Goal: Answer question/provide support

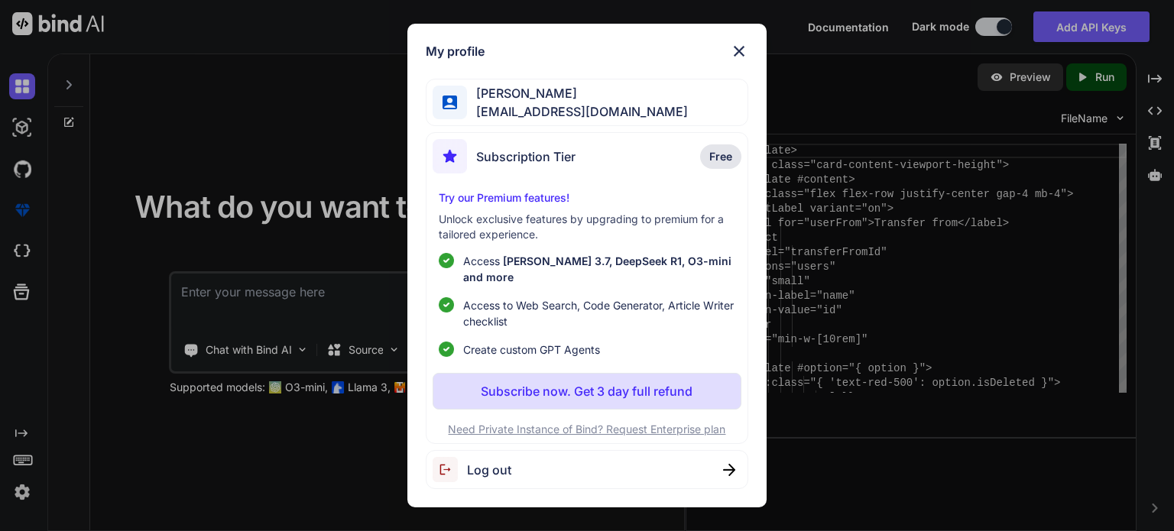
click at [725, 164] on span "Free" at bounding box center [720, 156] width 23 height 15
click at [485, 121] on span "[EMAIL_ADDRESS][DOMAIN_NAME]" at bounding box center [577, 111] width 221 height 18
click at [230, 296] on div "My profile [PERSON_NAME] [EMAIL_ADDRESS][DOMAIN_NAME] Subscription Tier Free Tr…" at bounding box center [587, 265] width 1174 height 531
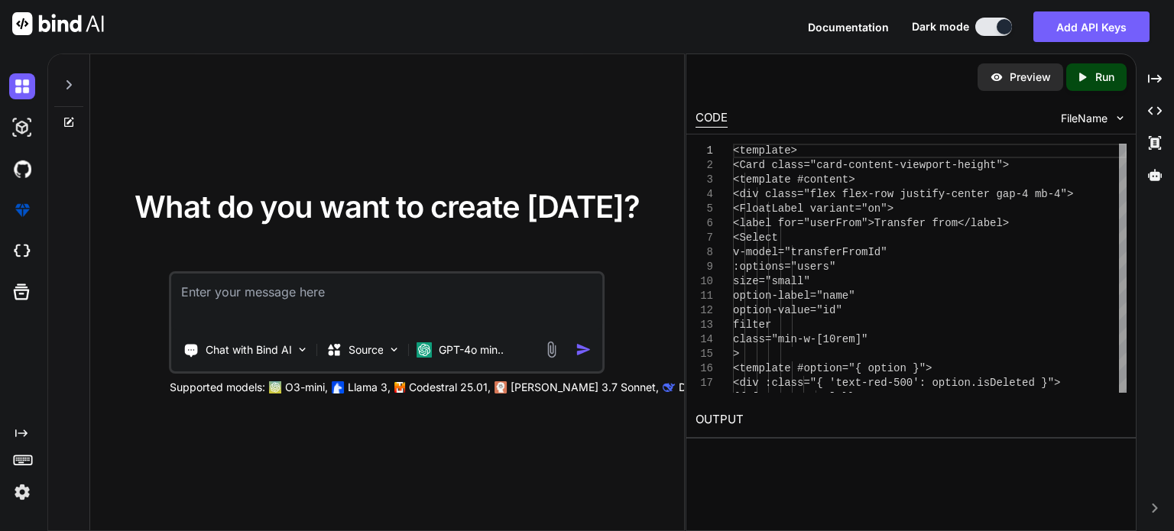
type textarea "x"
click at [230, 296] on textarea at bounding box center [387, 302] width 430 height 57
paste textarea "<script lang="ts" setup> import type { NovaChannelCreate, NovaChannelUpdate } f…"
type textarea "<script lang="ts" setup> import type { NovaChannelCreate, NovaChannelUpdate } f…"
type textarea "x"
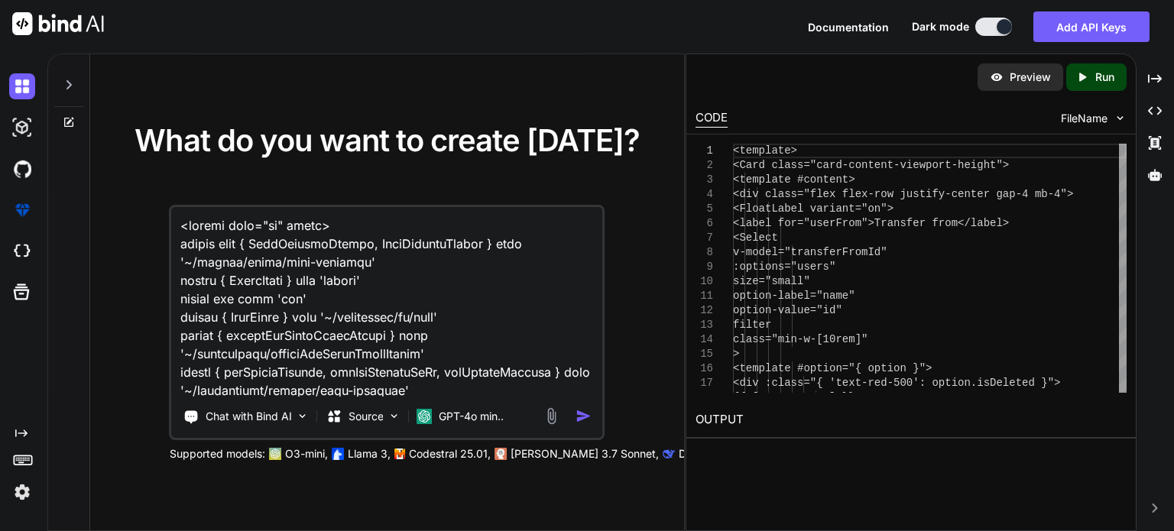
scroll to position [3798, 0]
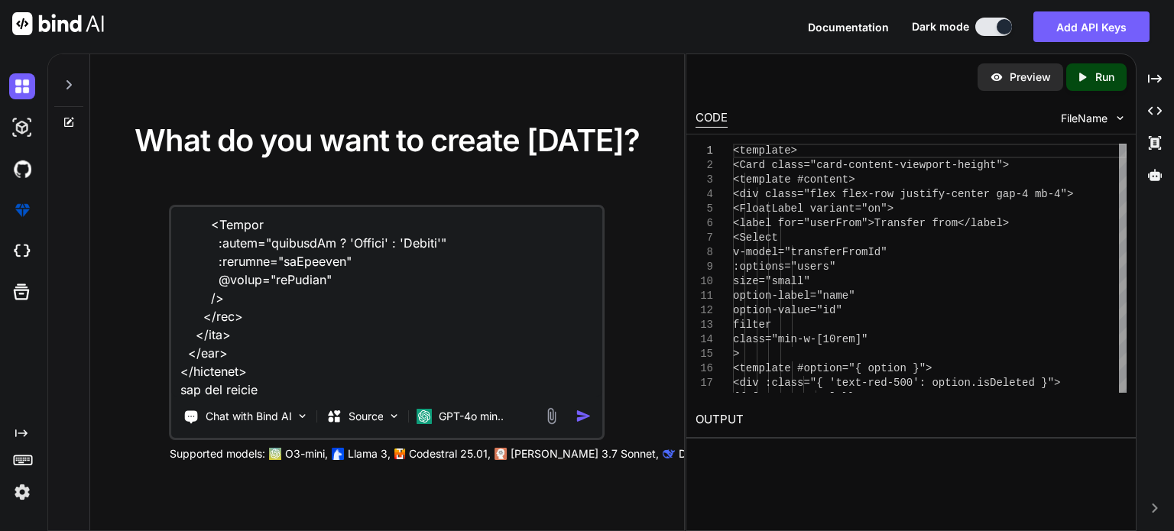
paste textarea "This can be moved into the catch of the try catch. The setApiFieldErrors alread…"
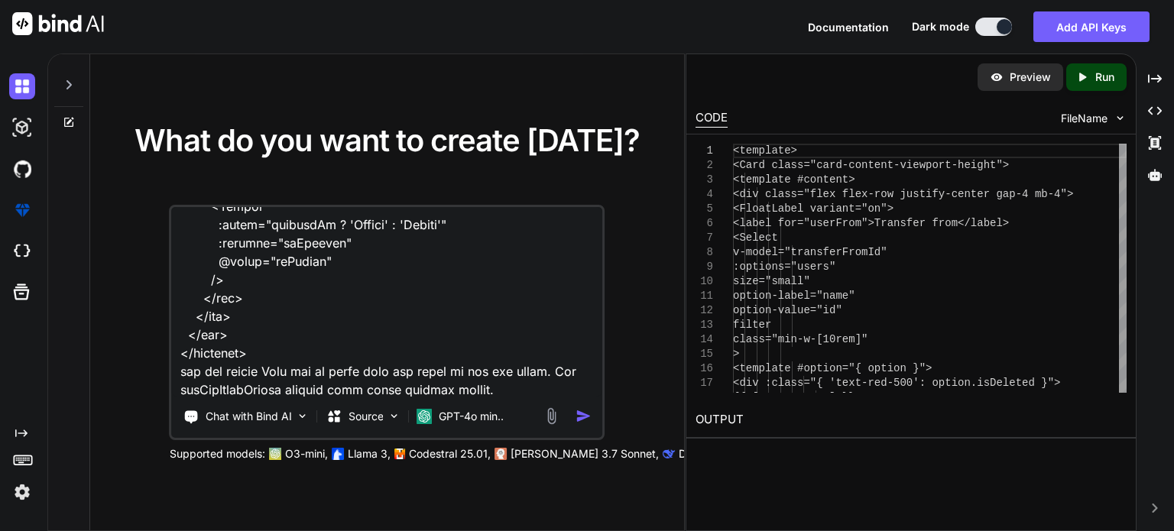
paste textarea "if (!data) { toast.add({ severity: 'warn', summary: 'Warning', detail: 'Unable …"
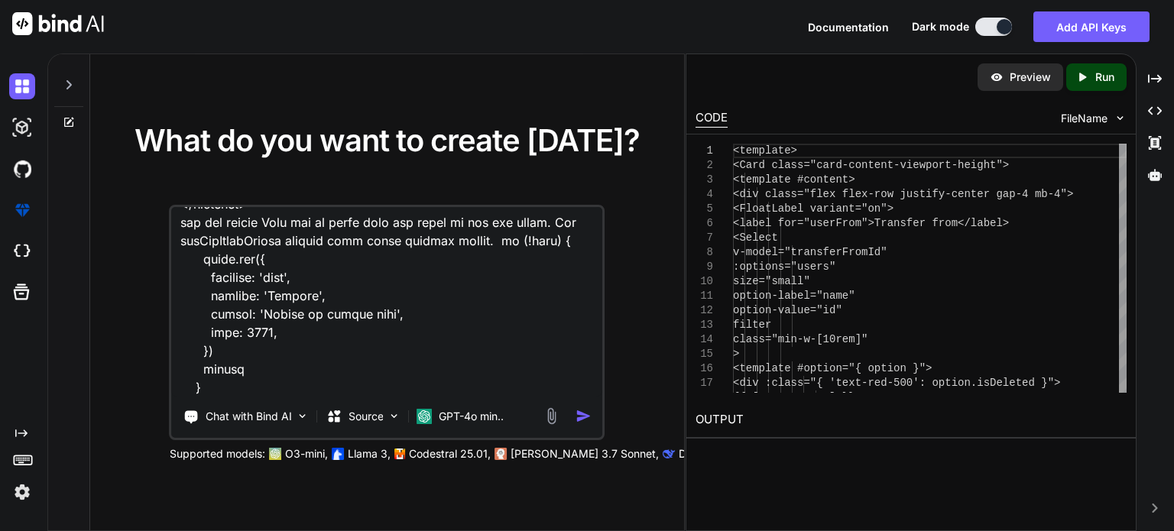
type textarea "<script lang="ts" setup> import type { NovaChannelCreate, NovaChannelUpdate } f…"
click at [581, 411] on img "button" at bounding box center [584, 416] width 16 height 16
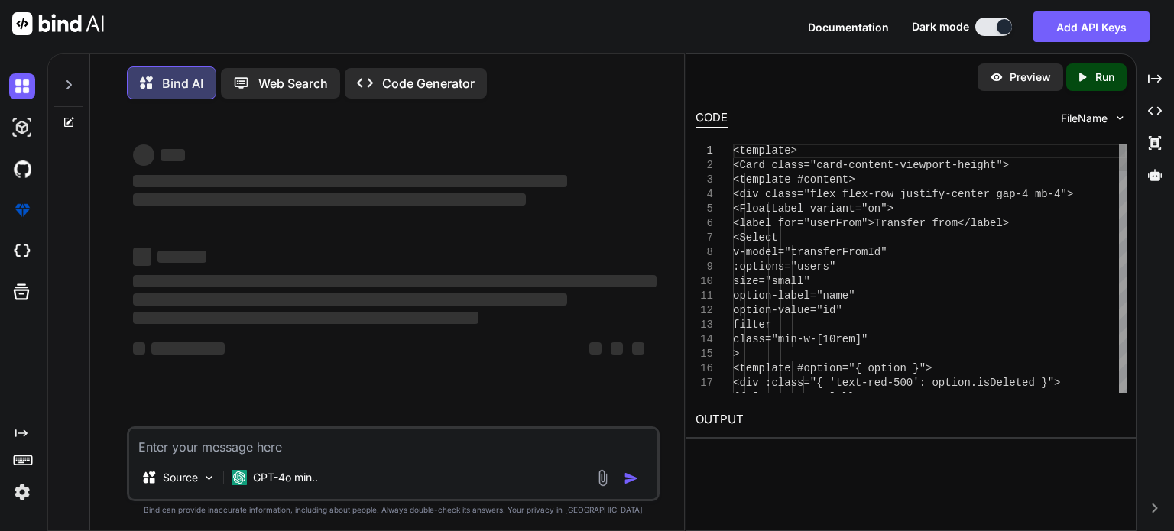
click at [584, 413] on div "‌ ‌ ‌ ‌ ‌ ‌ ‌ ‌ ‌ ‌ ‌ ‌ ‌ ‌" at bounding box center [395, 269] width 530 height 315
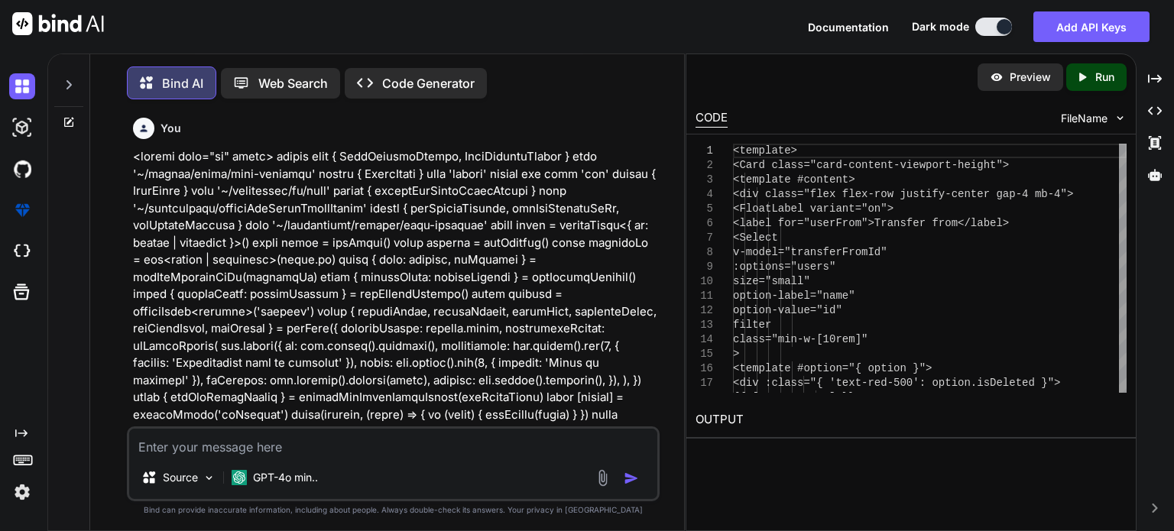
scroll to position [6, 0]
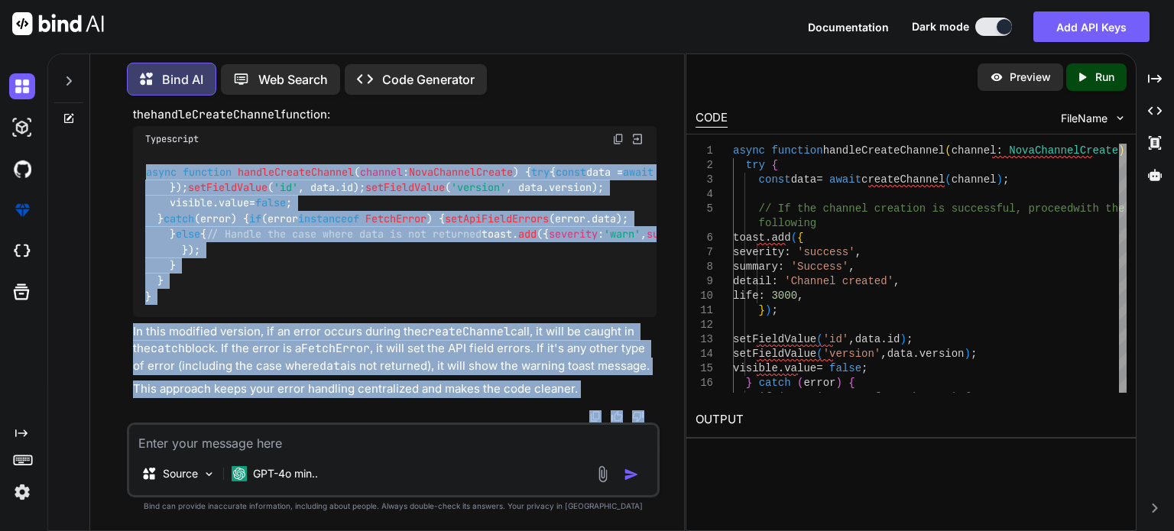
scroll to position [1316, 0]
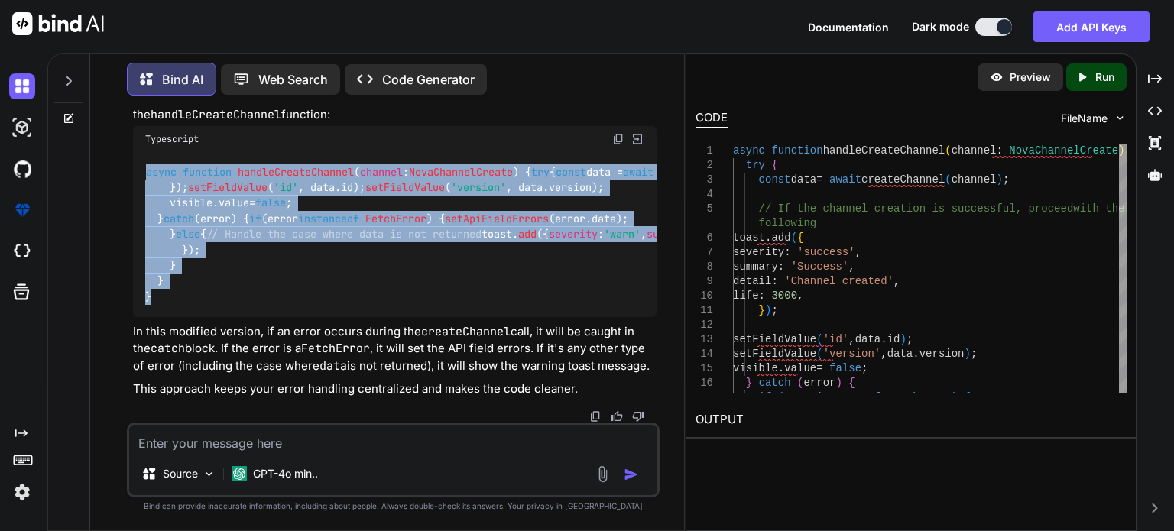
drag, startPoint x: 144, startPoint y: 171, endPoint x: 173, endPoint y: 310, distance: 142.1
click at [173, 310] on div "async function handleCreateChannel ( channel : NovaChannelCreate ) { try { cons…" at bounding box center [395, 234] width 524 height 165
copy code "async function handleCreateChannel ( channel : NovaChannelCreate ) { try { cons…"
click at [488, 215] on div "async function handleCreateChannel ( channel : NovaChannelCreate ) { try { cons…" at bounding box center [395, 234] width 524 height 165
drag, startPoint x: 144, startPoint y: 166, endPoint x: 176, endPoint y: 303, distance: 141.3
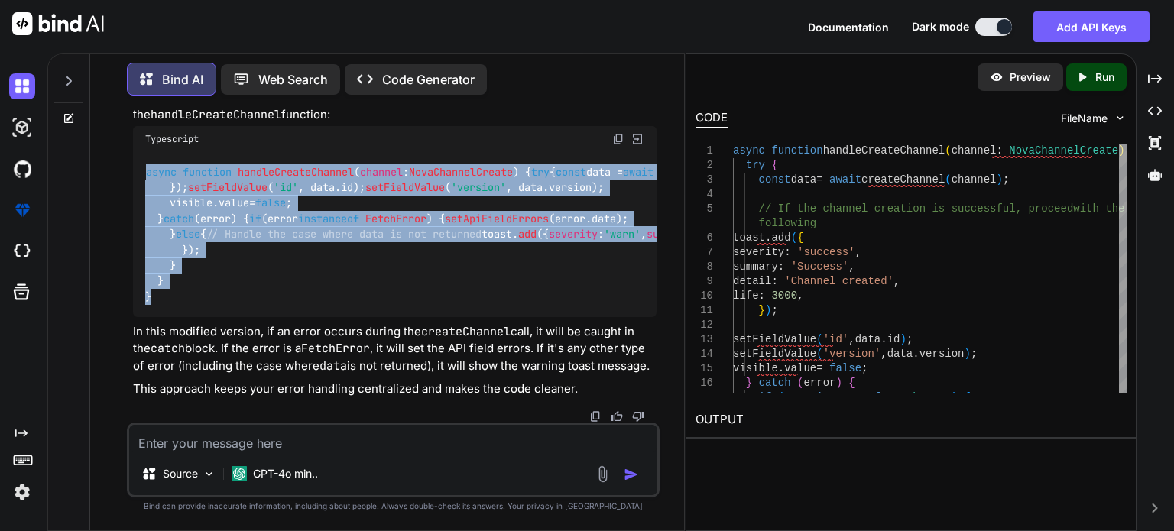
click at [176, 303] on div "async function handleCreateChannel ( channel : NovaChannelCreate ) { try { cons…" at bounding box center [395, 234] width 524 height 165
copy code "async function handleCreateChannel ( channel : NovaChannelCreate ) { try { cons…"
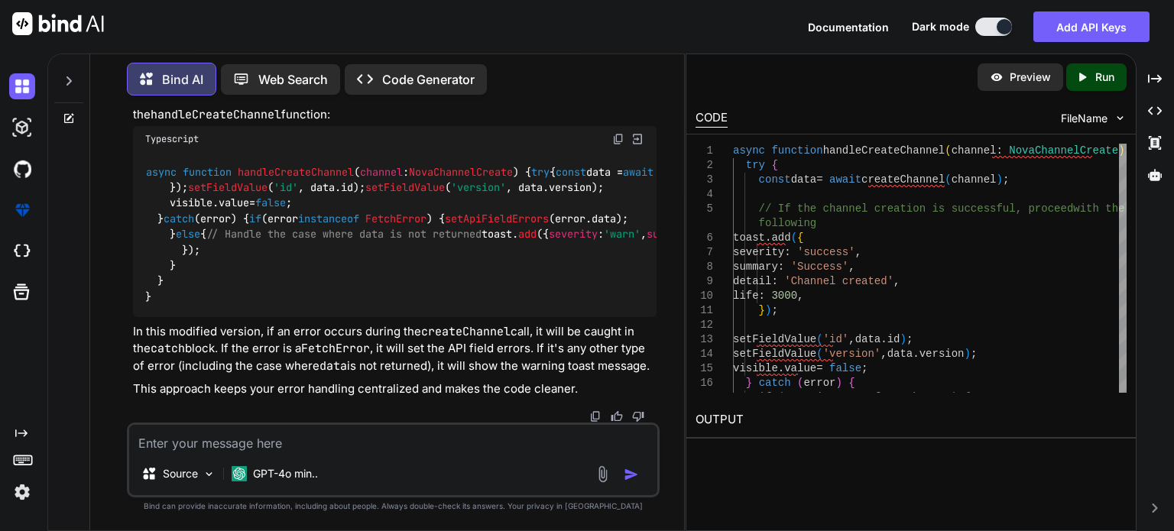
click at [208, 442] on textarea at bounding box center [393, 439] width 528 height 28
paste textarea "const visible = defineModel<boolean>('visible') const { defineField, handleSubm…"
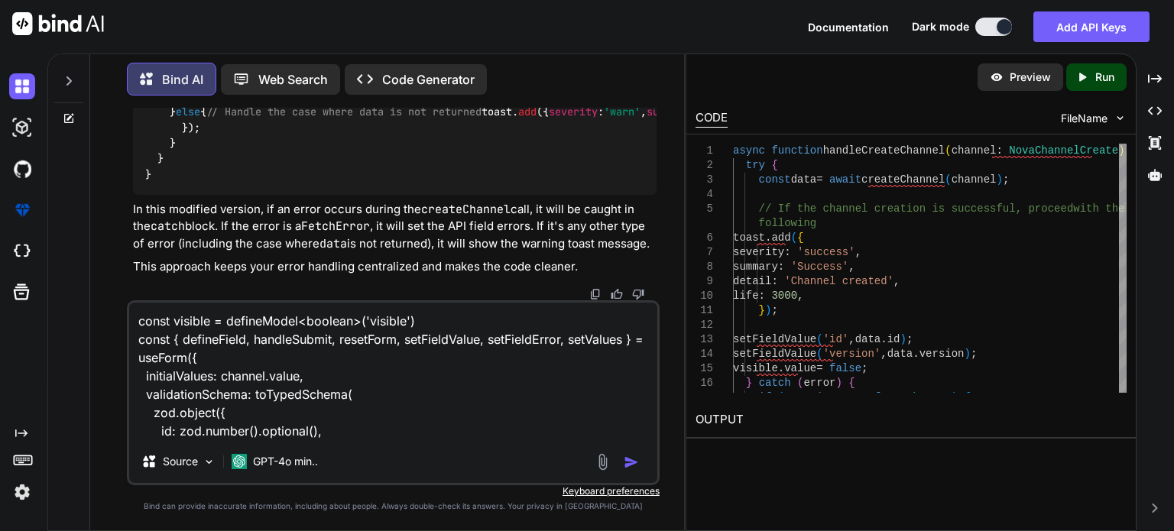
click at [339, 434] on textarea "const visible = defineModel<boolean>('visible') const { defineField, handleSubm…" at bounding box center [393, 372] width 528 height 138
paste textarea "I would suggest rather add the loading state to the form and not to prefetch th…"
type textarea "const visible = defineModel<boolean>('visible') const { defineField, handleSubm…"
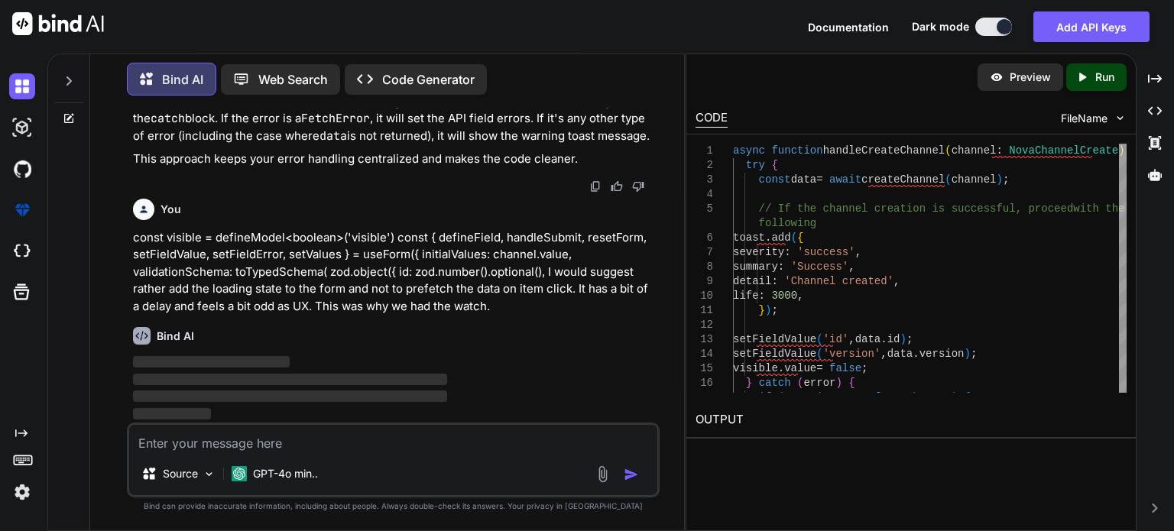
scroll to position [1547, 0]
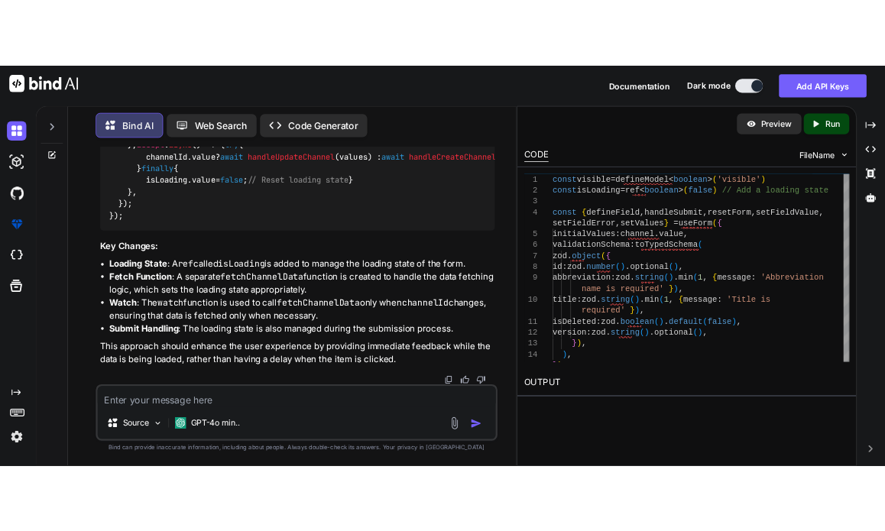
scroll to position [2856, 0]
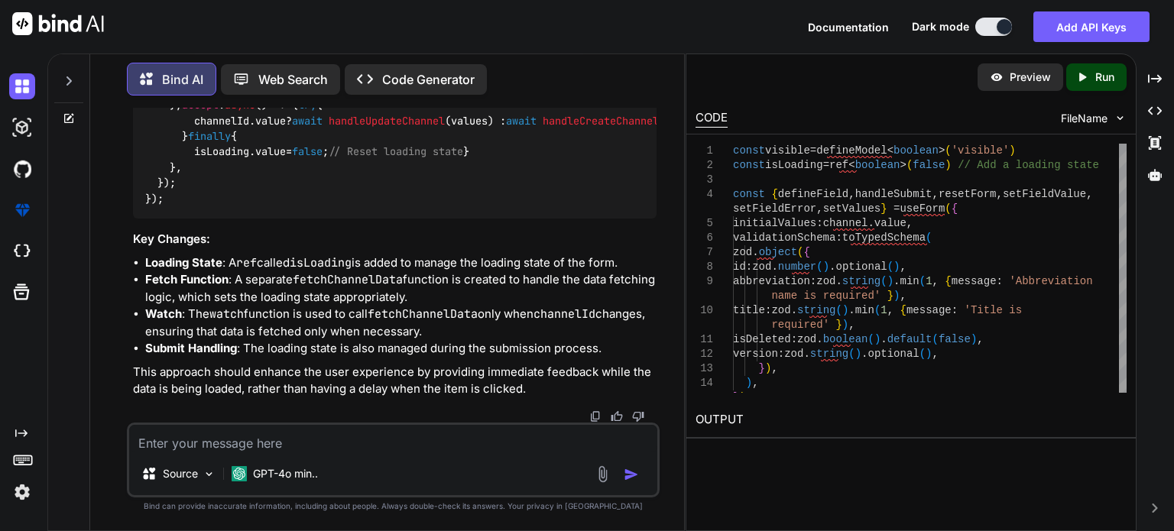
click at [219, 446] on textarea at bounding box center [393, 439] width 528 height 28
paste textarea "});"
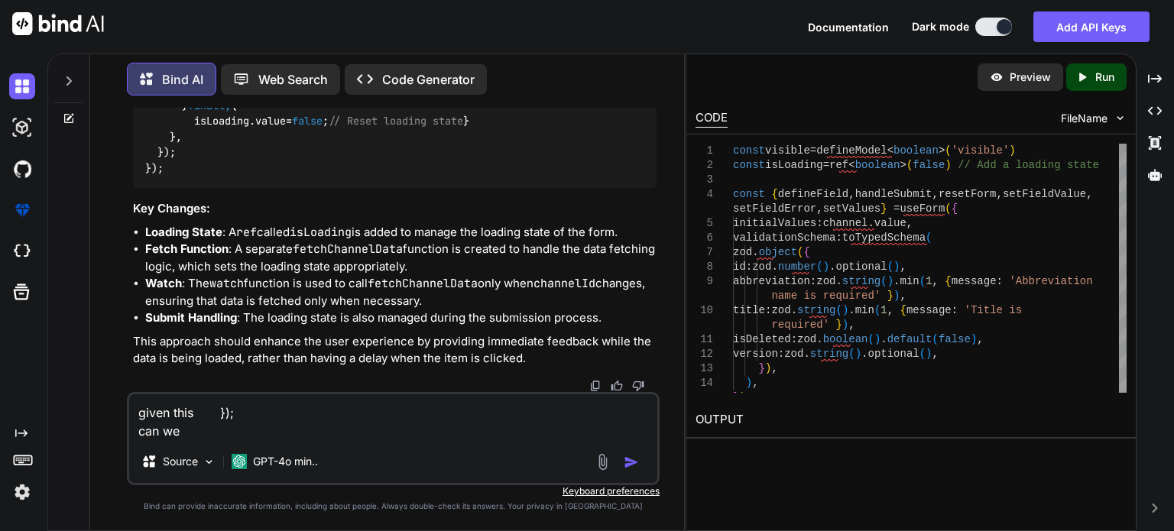
paste textarea "t move that toast into the if statement"
click at [188, 431] on textarea "given this }); can we t move that toast into the if statement" at bounding box center [393, 417] width 528 height 46
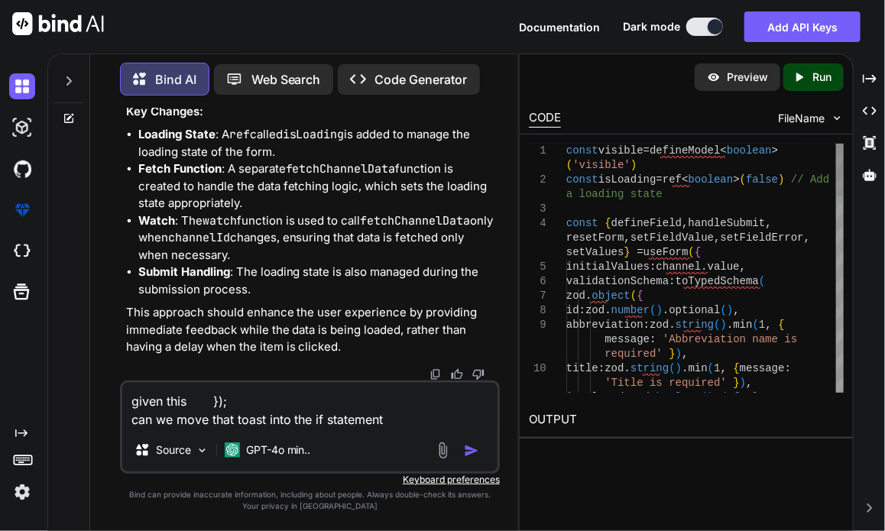
scroll to position [3388, 0]
click at [421, 417] on textarea "given this }); can we move that toast into the if statement" at bounding box center [309, 406] width 375 height 46
paste textarea "etApiaFieldError function"
type textarea "given this }); can we move that toast into the if statement of setApiaFieldErro…"
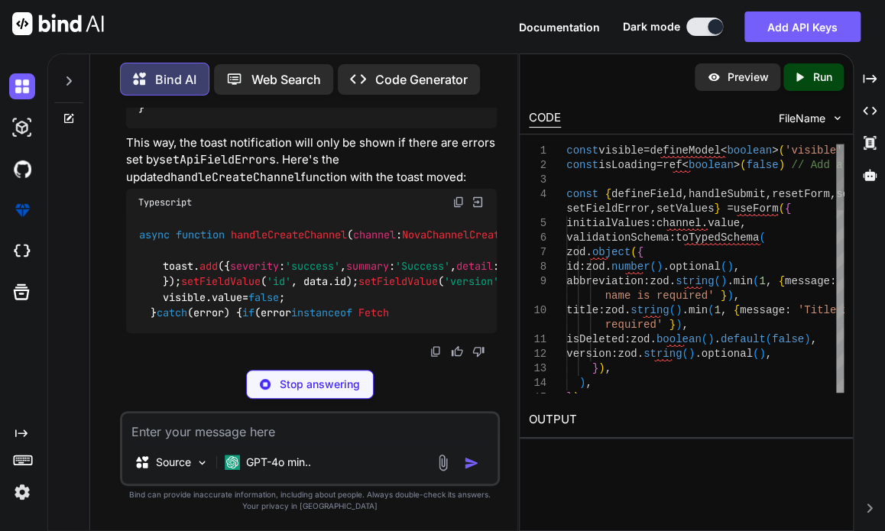
scroll to position [3665, 0]
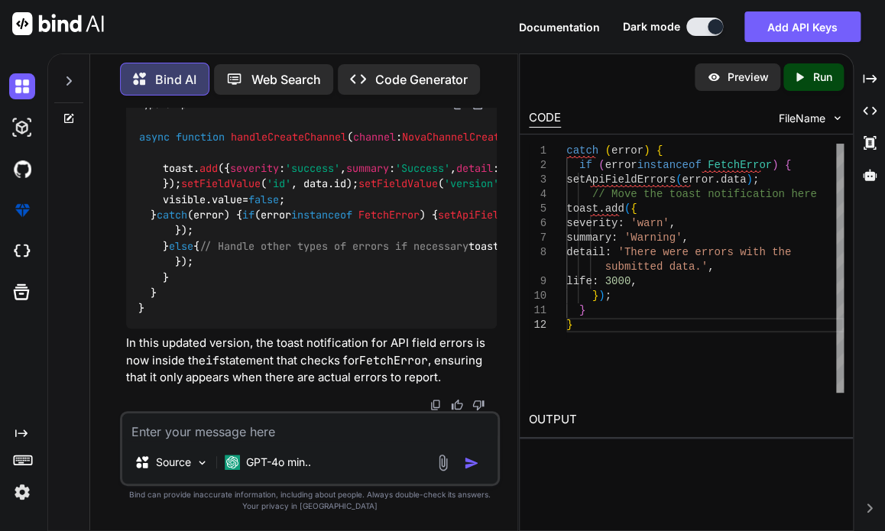
click at [245, 316] on code "async function handleCreateChannel ( channel : NovaChannelCreate ) { try { cons…" at bounding box center [813, 222] width 1351 height 187
drag, startPoint x: 169, startPoint y: 308, endPoint x: 184, endPoint y: 222, distance: 87.0
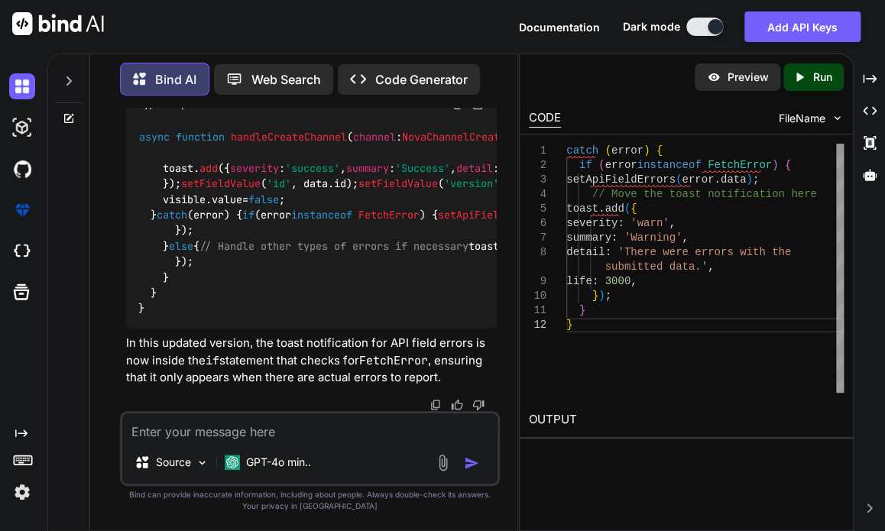
click at [184, 222] on div "async function handleCreateChannel ( channel : NovaChannelCreate ) { try { cons…" at bounding box center [311, 223] width 371 height 212
click at [291, 293] on div "async function handleCreateChannel ( channel : NovaChannelCreate ) { try { cons…" at bounding box center [311, 223] width 371 height 212
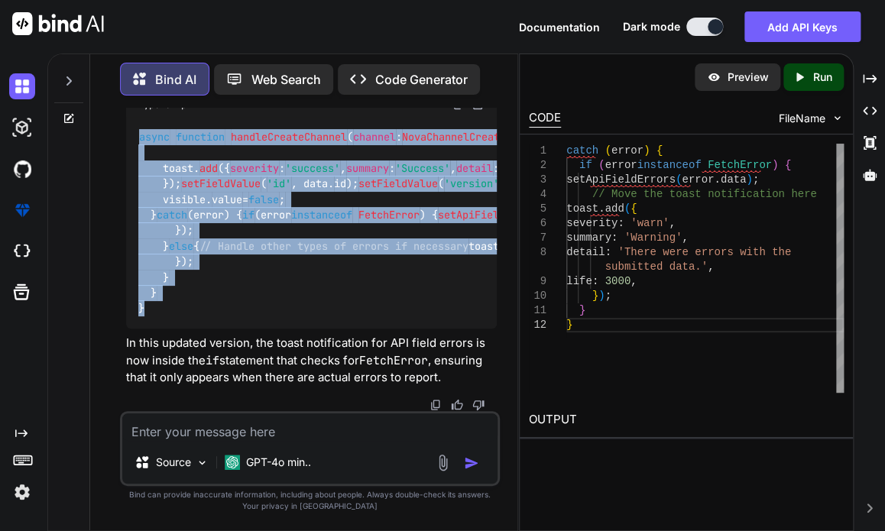
drag, startPoint x: 134, startPoint y: 233, endPoint x: 174, endPoint y: 305, distance: 82.5
click at [174, 305] on div "async function handleCreateChannel ( channel : NovaChannelCreate ) { try { cons…" at bounding box center [311, 223] width 371 height 212
copy code "async function handleCreateChannel ( channel : NovaChannelCreate ) { try { cons…"
